Goal: Information Seeking & Learning: Learn about a topic

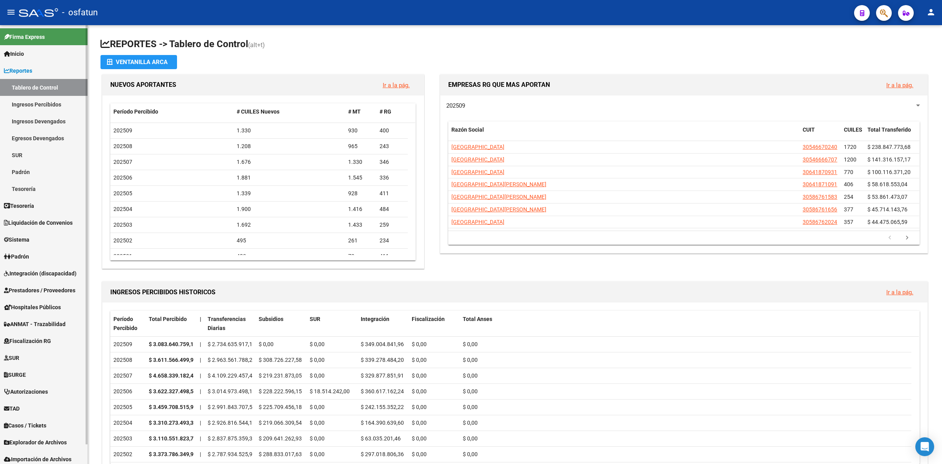
click at [40, 72] on link "Reportes" at bounding box center [44, 70] width 88 height 17
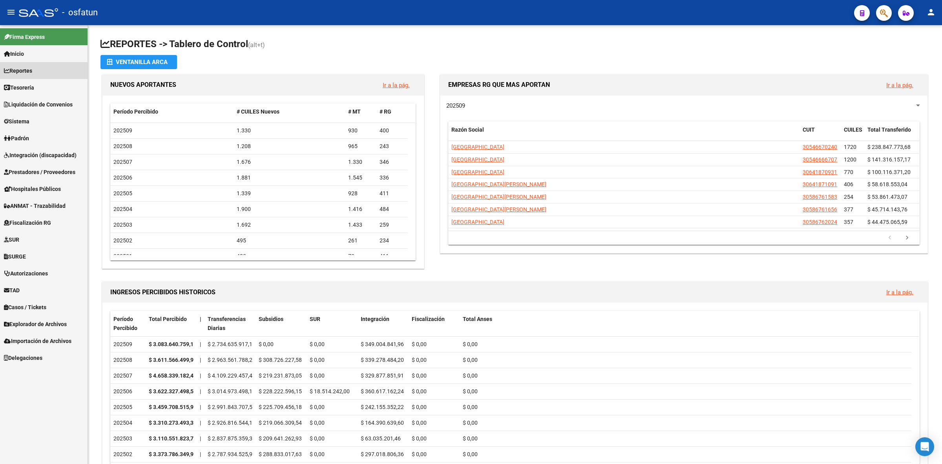
click at [40, 72] on link "Reportes" at bounding box center [44, 70] width 88 height 17
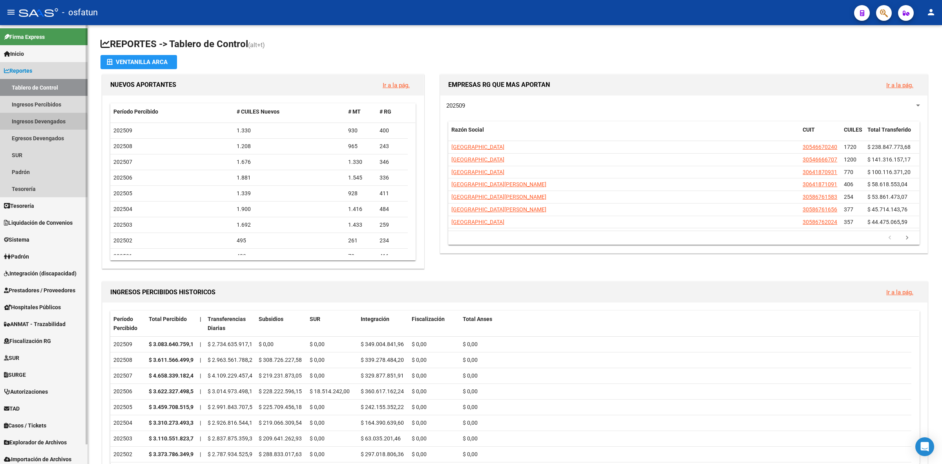
click at [28, 122] on link "Ingresos Devengados" at bounding box center [44, 121] width 88 height 17
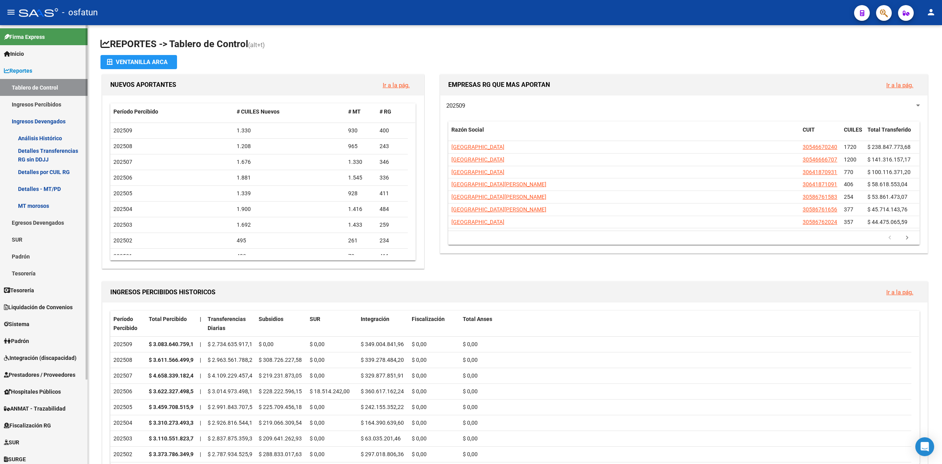
click at [67, 137] on link "Análisis Histórico" at bounding box center [44, 138] width 88 height 17
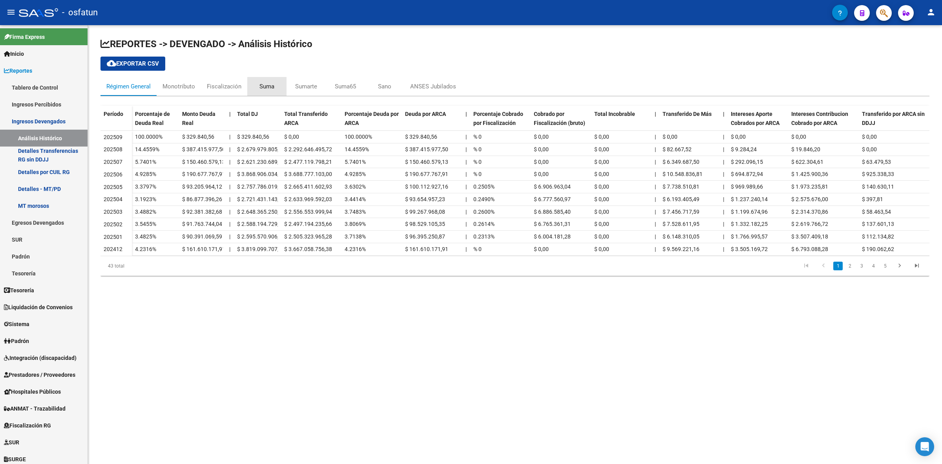
click at [263, 89] on div "Suma" at bounding box center [266, 86] width 15 height 9
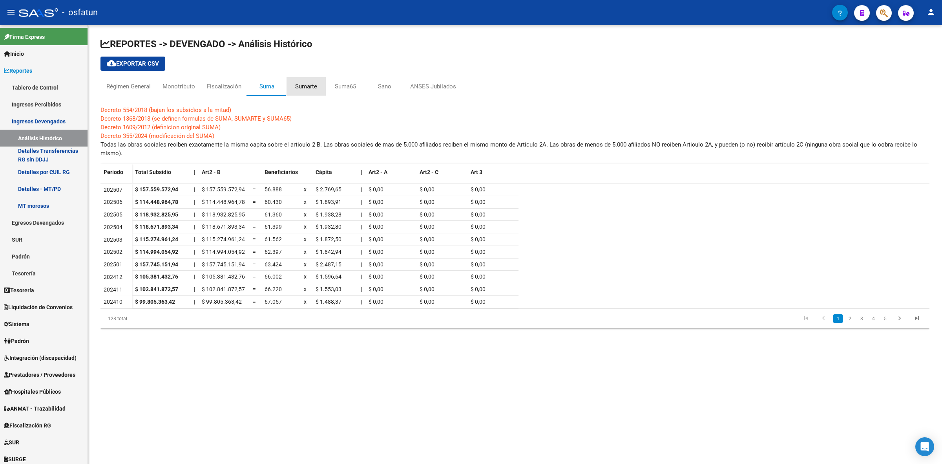
click at [295, 82] on div "Sumarte" at bounding box center [306, 86] width 22 height 9
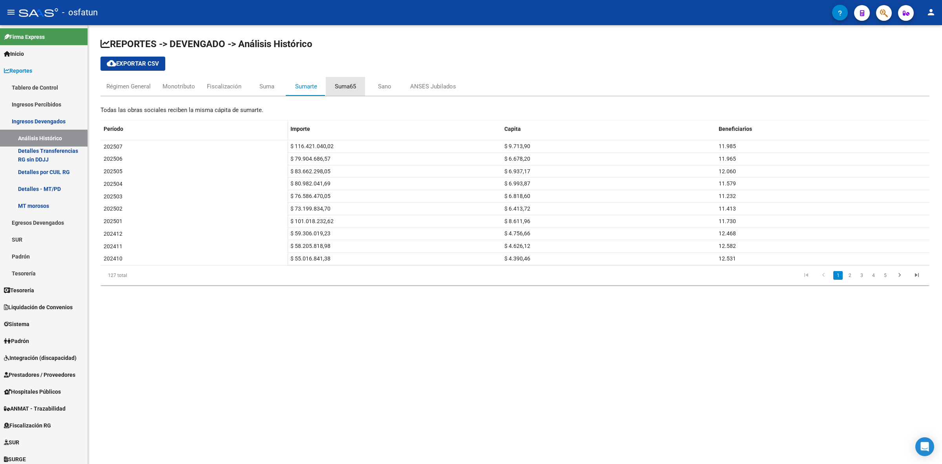
click at [349, 86] on div "Suma65" at bounding box center [345, 86] width 21 height 9
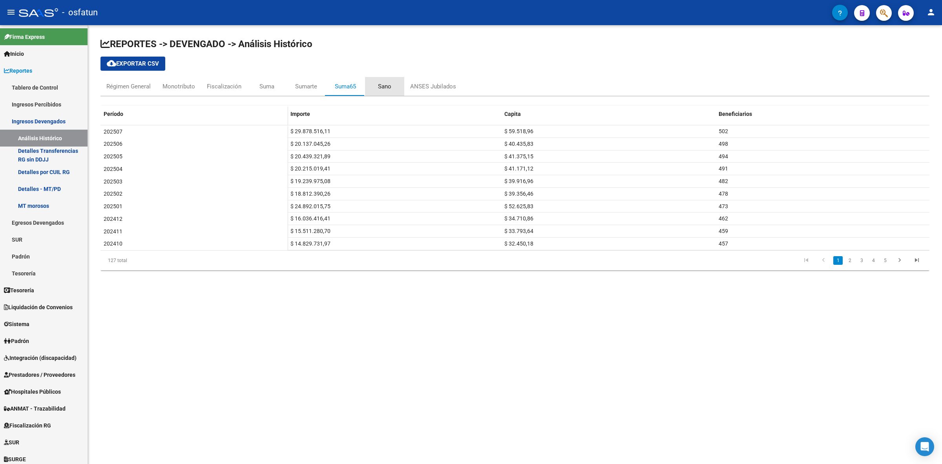
click at [376, 85] on div "Sano" at bounding box center [384, 86] width 39 height 19
click at [265, 89] on div "Suma" at bounding box center [266, 86] width 15 height 9
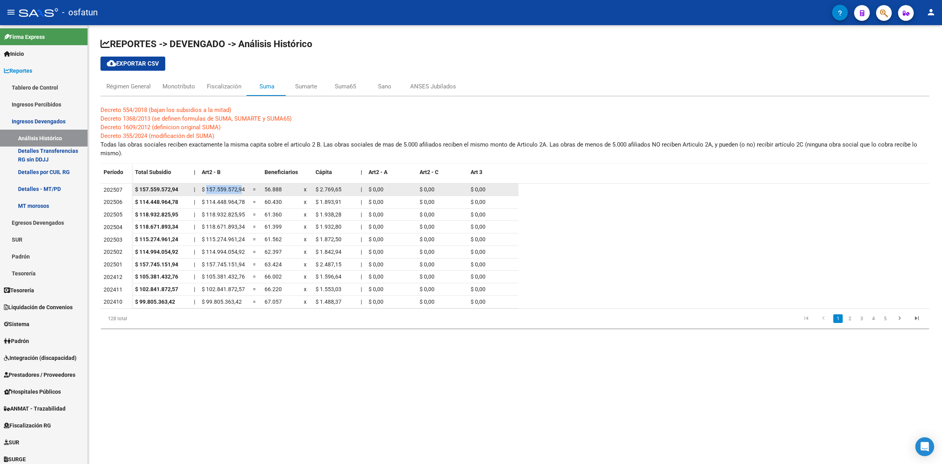
drag, startPoint x: 207, startPoint y: 194, endPoint x: 240, endPoint y: 193, distance: 33.4
click at [240, 193] on datatable-body-cell "$ 157.559.572,94" at bounding box center [224, 189] width 51 height 12
drag, startPoint x: 263, startPoint y: 190, endPoint x: 281, endPoint y: 190, distance: 17.7
click at [281, 190] on datatable-body-cell "56.888" at bounding box center [280, 189] width 39 height 12
drag, startPoint x: 316, startPoint y: 189, endPoint x: 341, endPoint y: 189, distance: 24.7
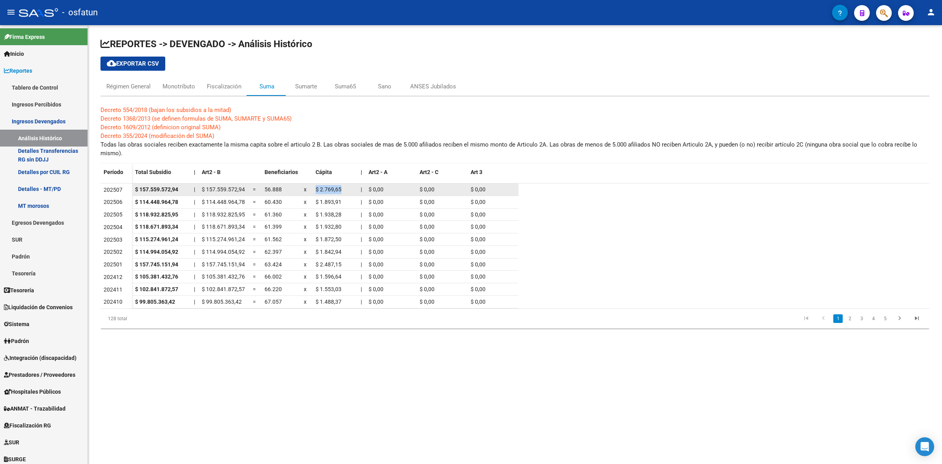
click at [341, 189] on div "$ 2.769,65" at bounding box center [335, 189] width 39 height 9
drag, startPoint x: 195, startPoint y: 132, endPoint x: 411, endPoint y: 112, distance: 217.2
click at [411, 112] on div "Decreto 554/2018 (bajan los subsidios a la mitad) Decreto 1368/2013 (se definen…" at bounding box center [514, 217] width 829 height 223
click at [376, 90] on div "Sano" at bounding box center [384, 86] width 39 height 19
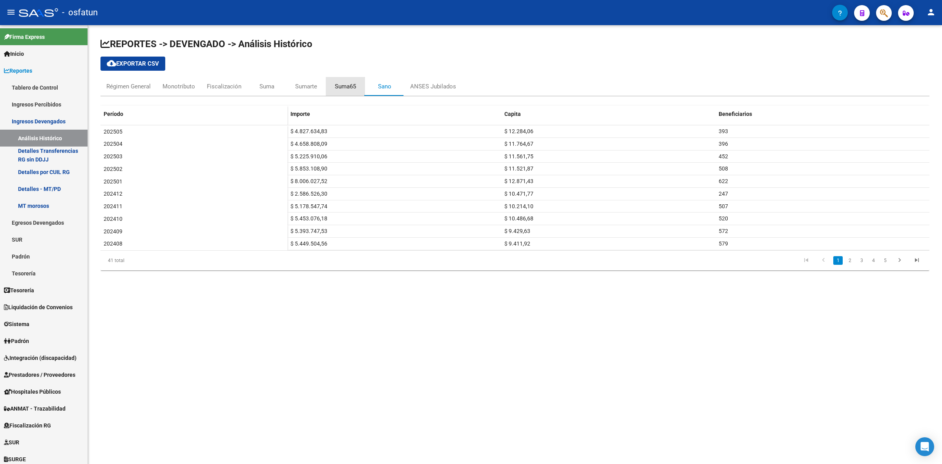
click at [338, 86] on div "Suma65" at bounding box center [345, 86] width 21 height 9
click at [296, 86] on div "Sumarte" at bounding box center [306, 86] width 22 height 9
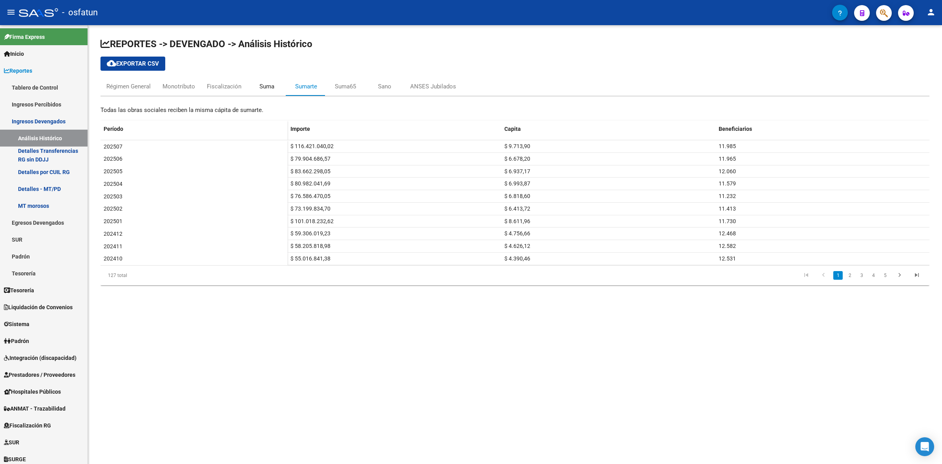
click at [264, 87] on div "Suma" at bounding box center [266, 86] width 15 height 9
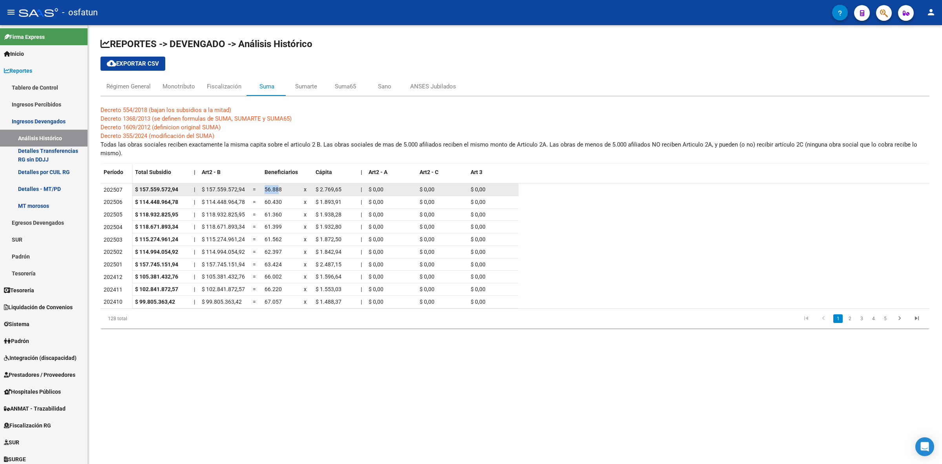
drag, startPoint x: 263, startPoint y: 187, endPoint x: 277, endPoint y: 186, distance: 13.7
click at [277, 186] on datatable-body-cell "56.888" at bounding box center [280, 189] width 39 height 12
click at [272, 192] on span "56.888" at bounding box center [273, 189] width 17 height 6
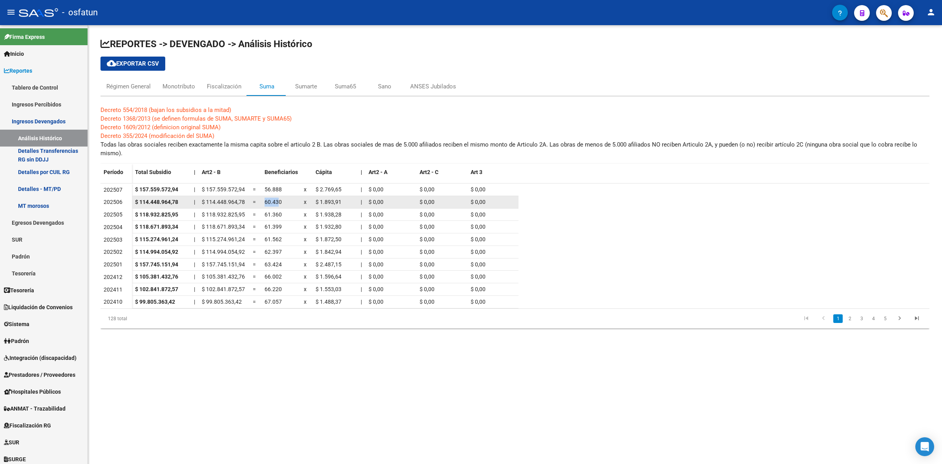
drag, startPoint x: 263, startPoint y: 201, endPoint x: 279, endPoint y: 199, distance: 15.9
click at [279, 199] on datatable-body-cell "60.430" at bounding box center [280, 202] width 39 height 12
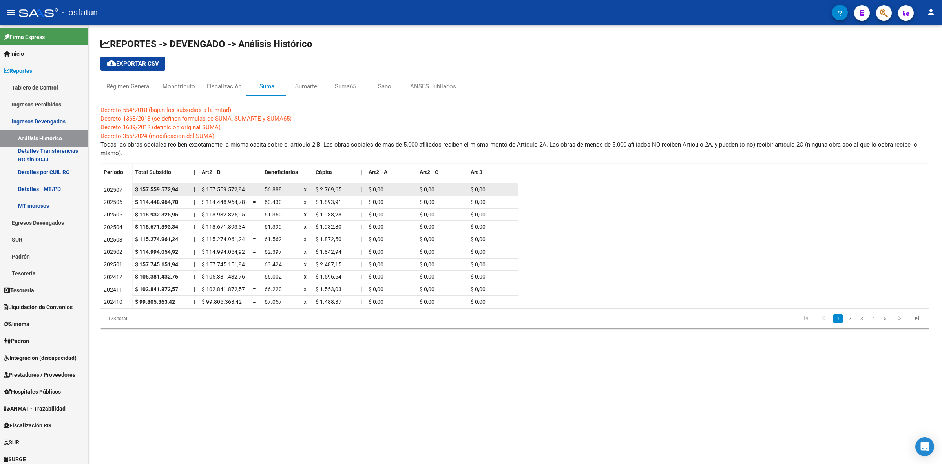
click at [212, 193] on div "$ 157.559.572,94" at bounding box center [224, 189] width 45 height 9
click at [298, 82] on div "Sumarte" at bounding box center [306, 86] width 22 height 9
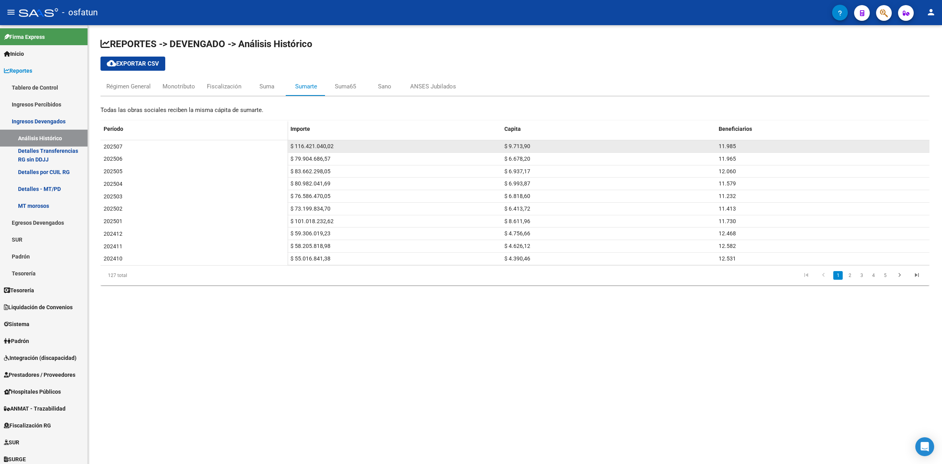
click at [317, 145] on span "$ 116.421.040,02" at bounding box center [311, 146] width 43 height 6
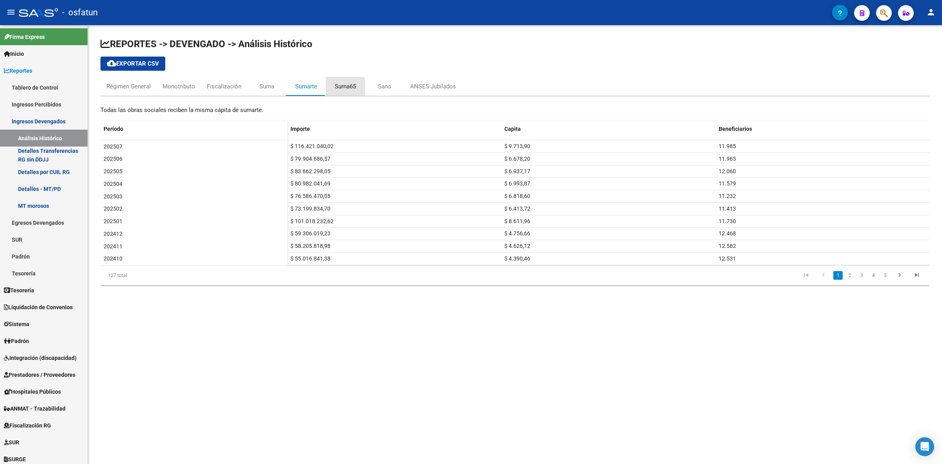
click at [342, 86] on div "Suma65" at bounding box center [345, 86] width 21 height 9
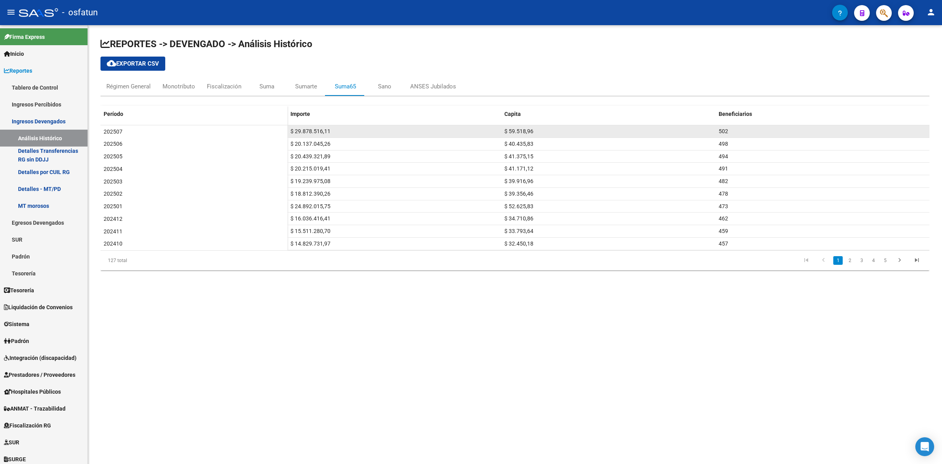
click at [301, 130] on span "$ 29.878.516,11" at bounding box center [310, 131] width 40 height 6
click at [387, 89] on div "Sano" at bounding box center [384, 86] width 13 height 9
click at [318, 132] on span "$ 4.827.634,83" at bounding box center [308, 131] width 37 height 6
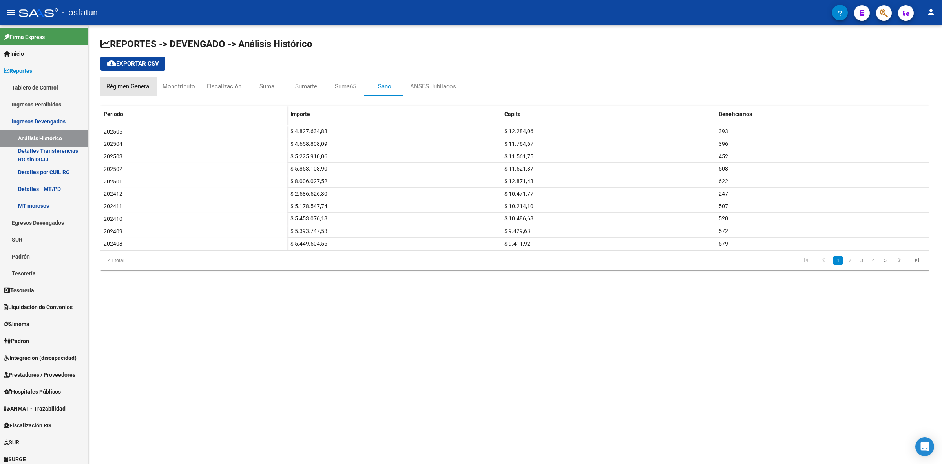
click at [136, 81] on div "Régimen General" at bounding box center [128, 86] width 56 height 19
